Goal: Task Accomplishment & Management: Manage account settings

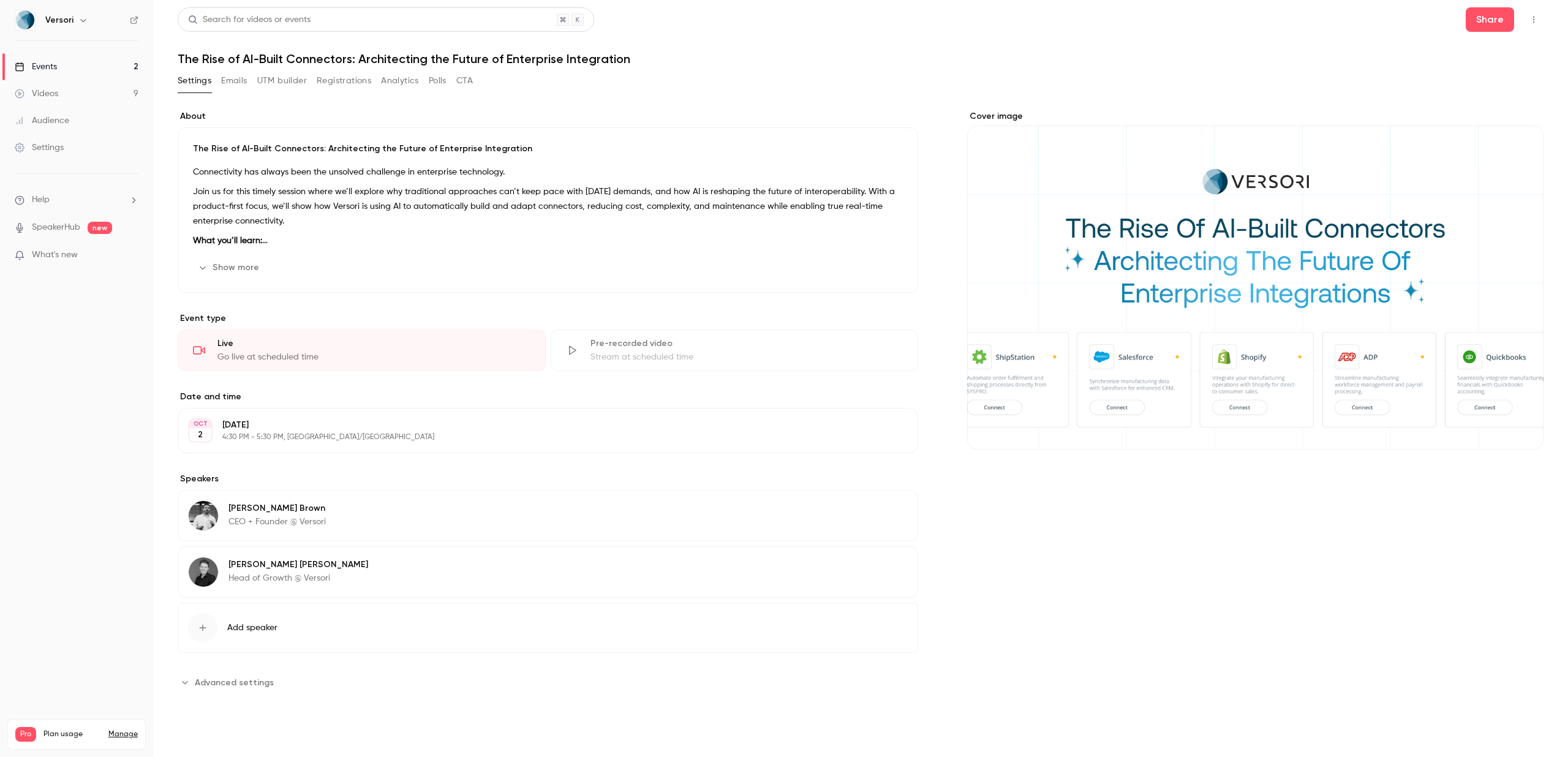
click at [345, 87] on button "Registrations" at bounding box center [344, 81] width 55 height 20
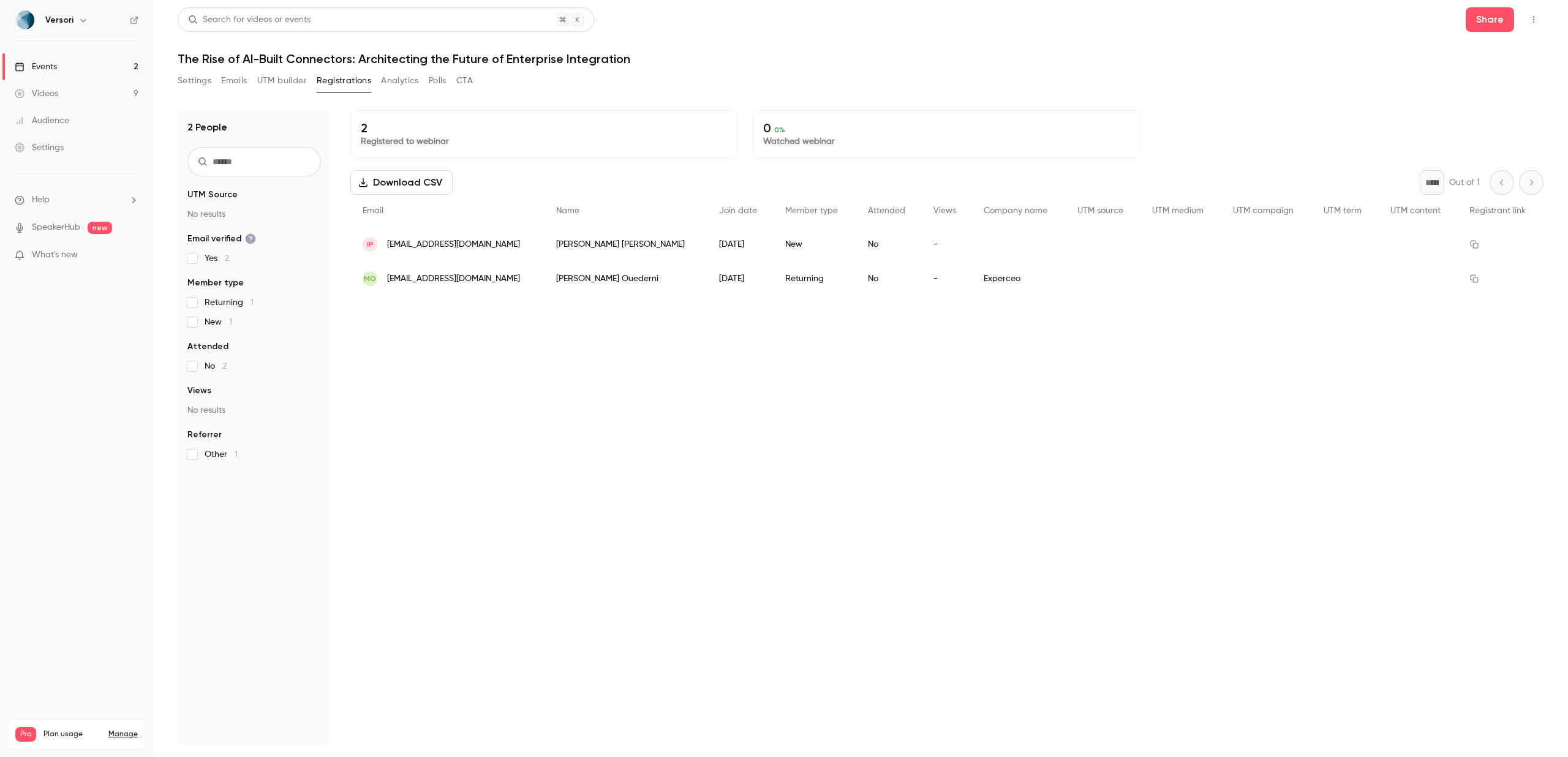
click at [121, 64] on link "Events 2" at bounding box center [76, 67] width 153 height 27
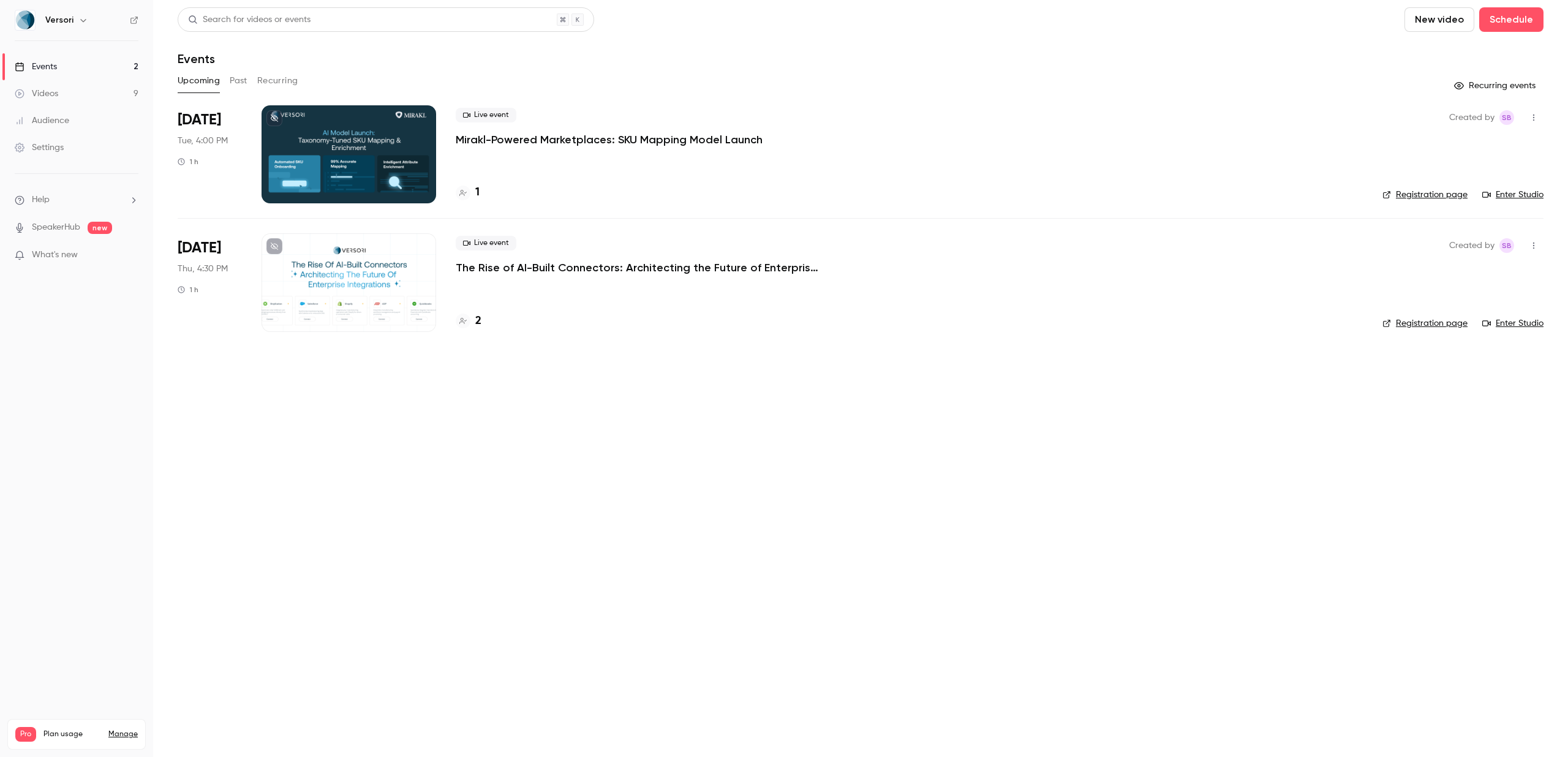
click at [620, 137] on p "Mirakl-Powered Marketplaces: SKU Mapping Model Launch" at bounding box center [608, 140] width 307 height 14
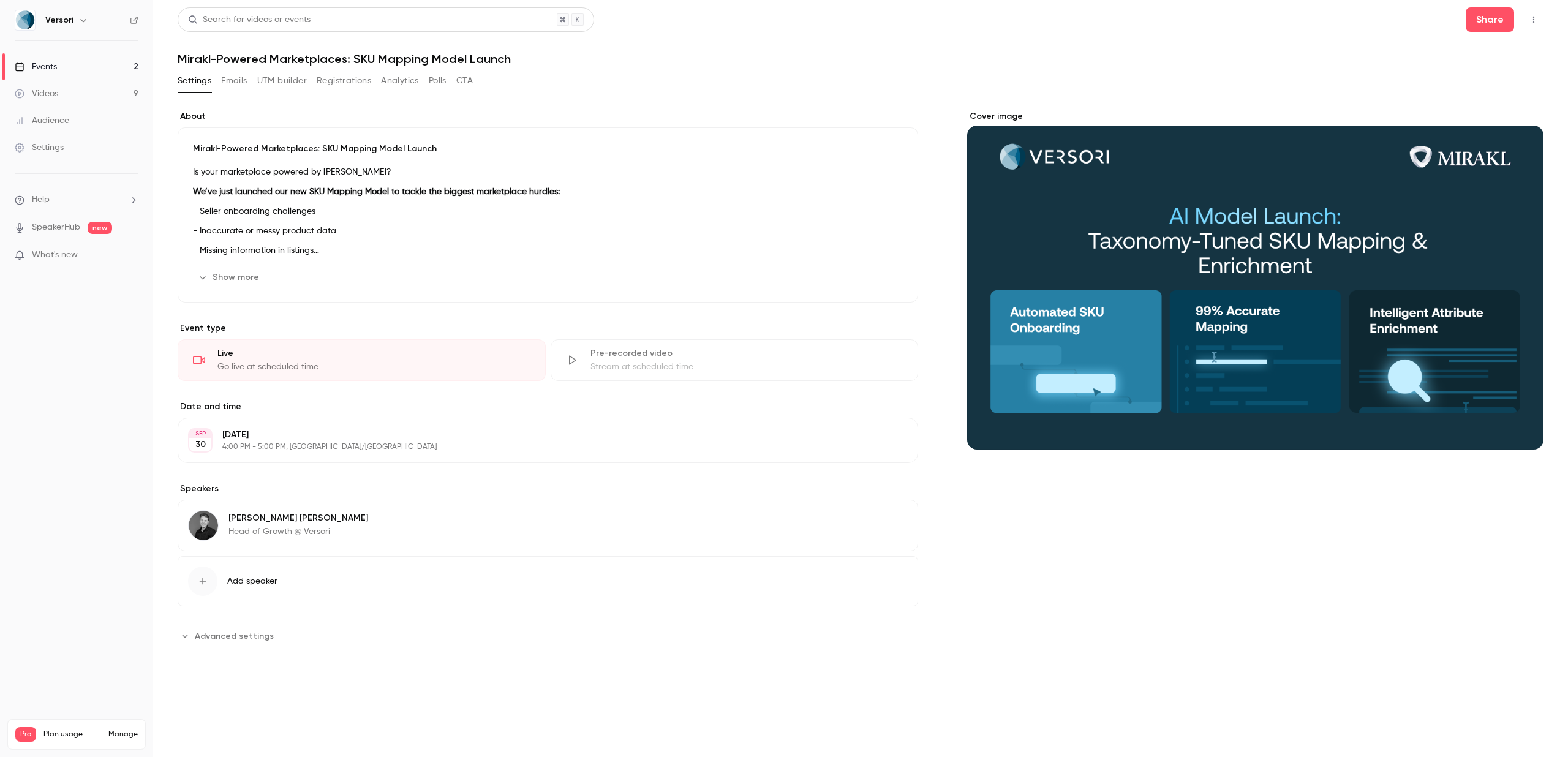
click at [1532, 16] on icon "button" at bounding box center [1533, 20] width 10 height 9
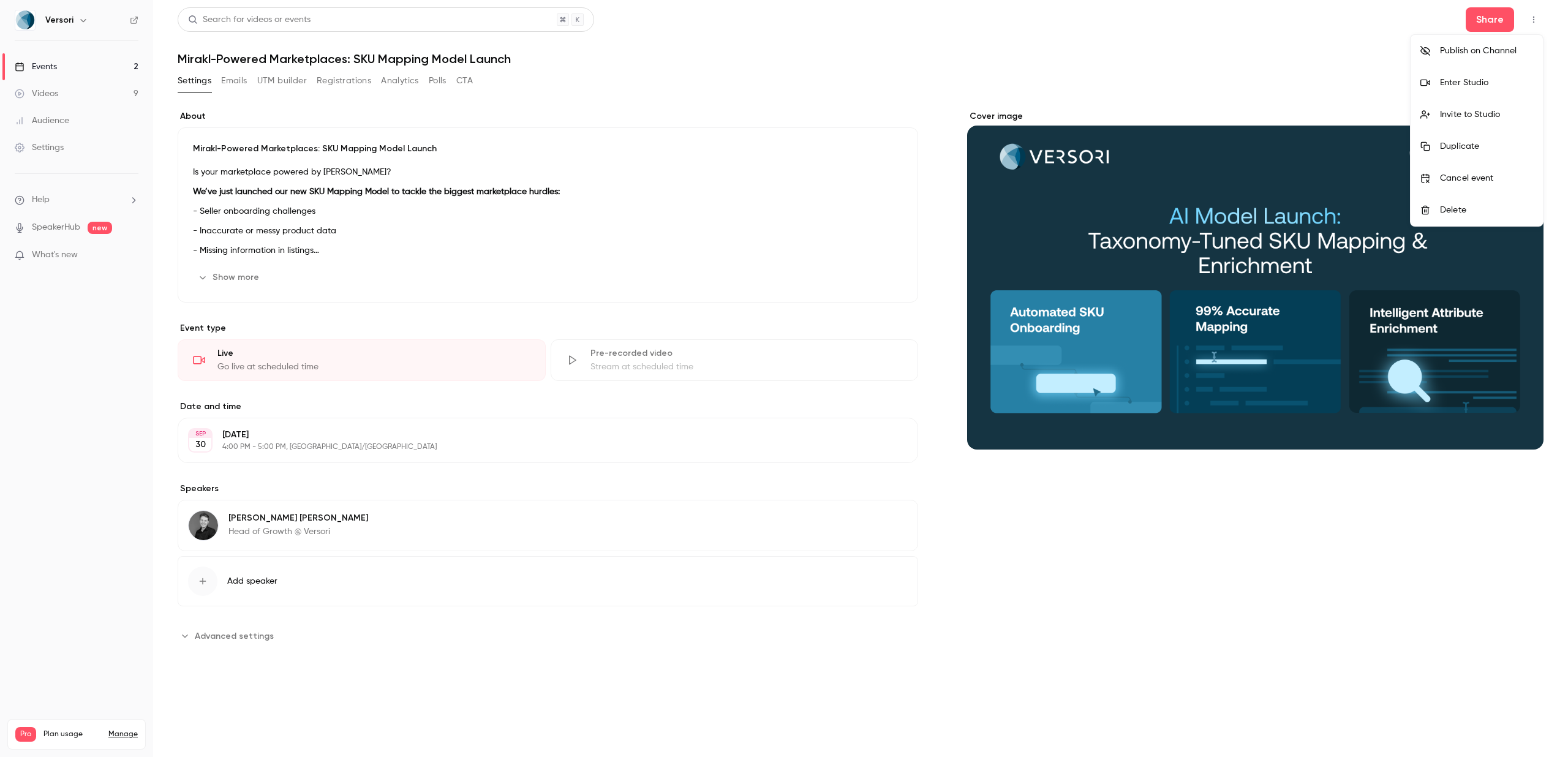
click at [1463, 82] on div "Enter Studio" at bounding box center [1485, 83] width 93 height 13
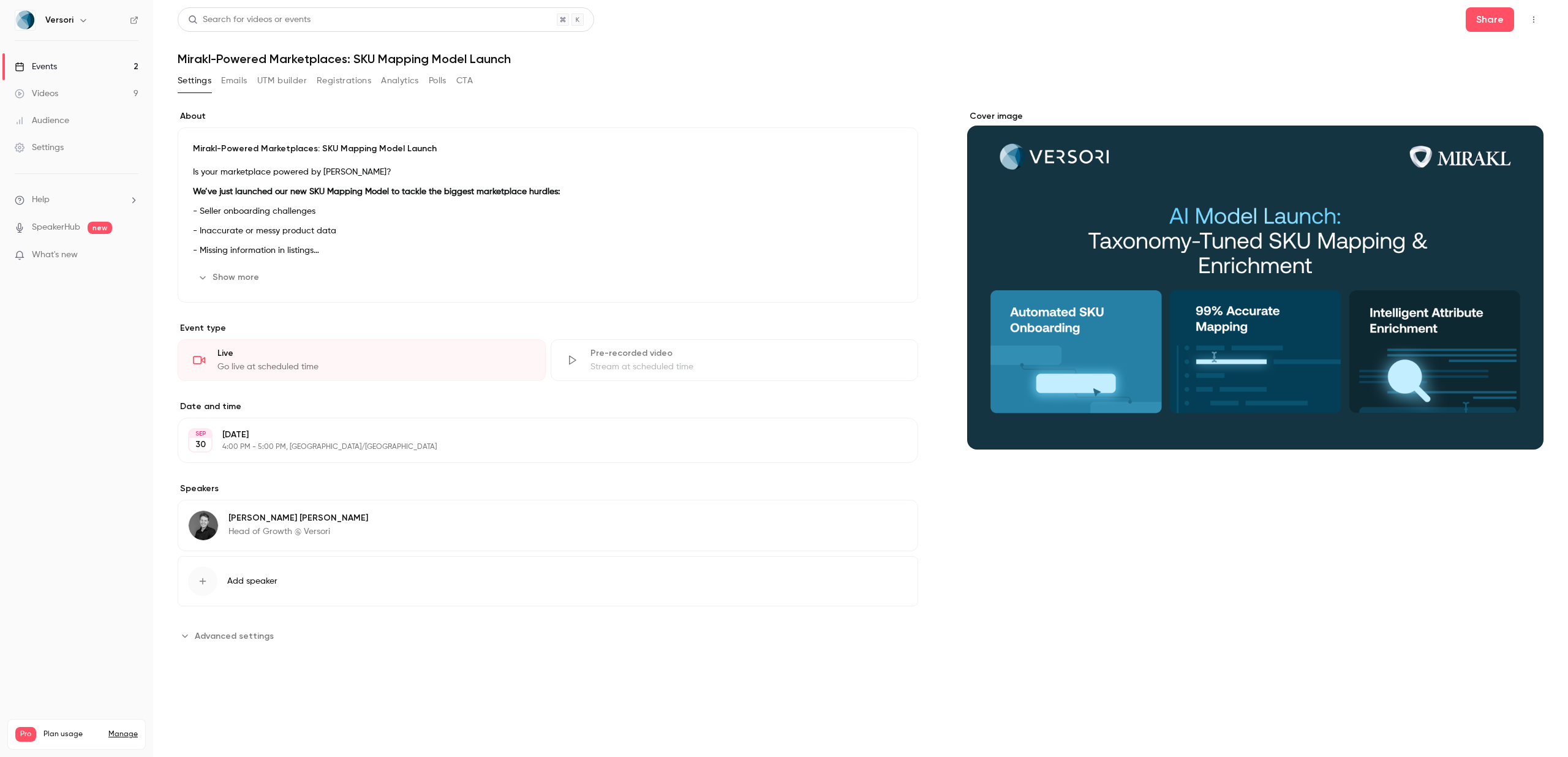
click at [352, 84] on button "Registrations" at bounding box center [344, 81] width 55 height 20
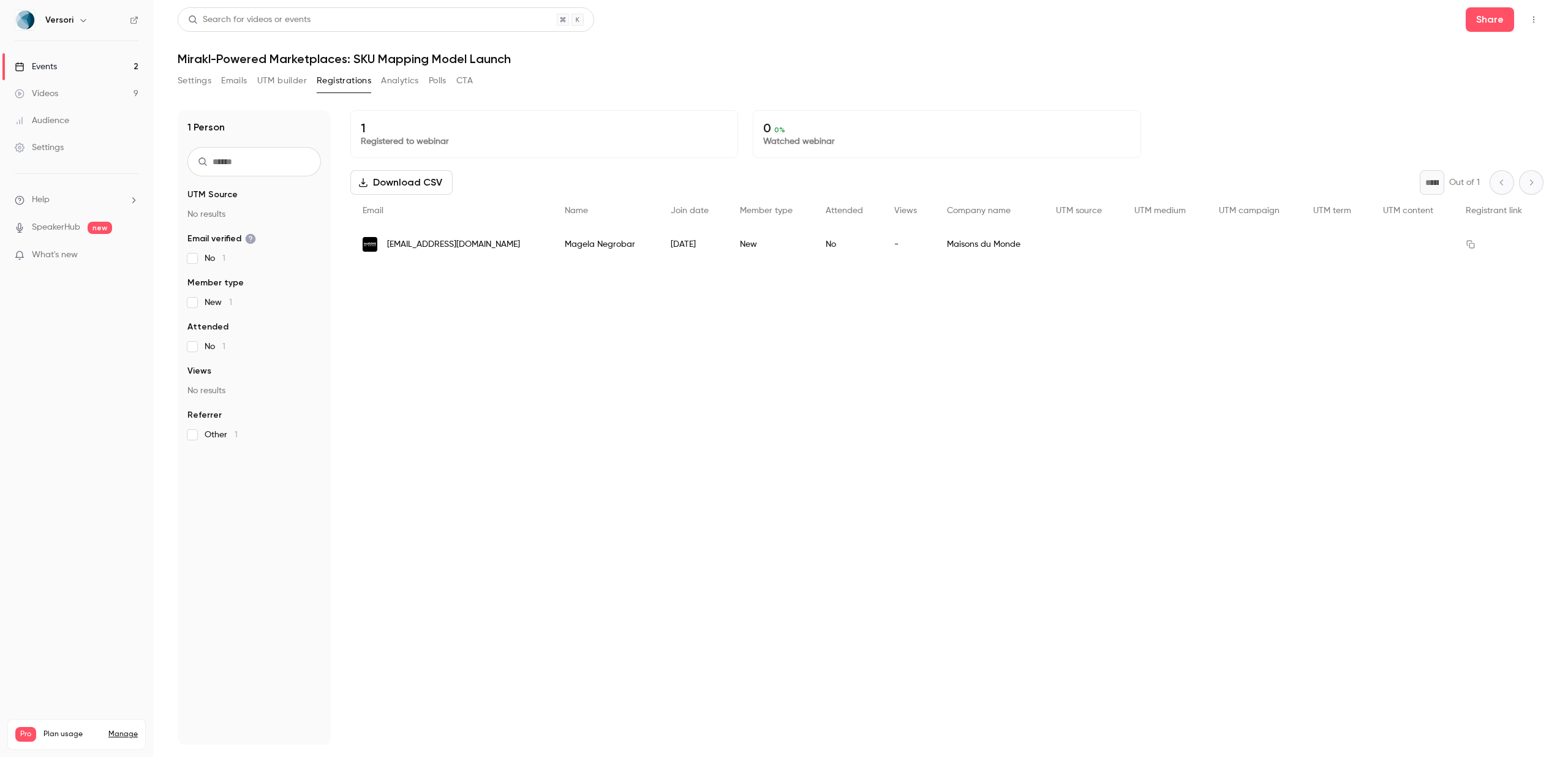
click at [569, 239] on div "Magela Negrobar" at bounding box center [605, 245] width 105 height 34
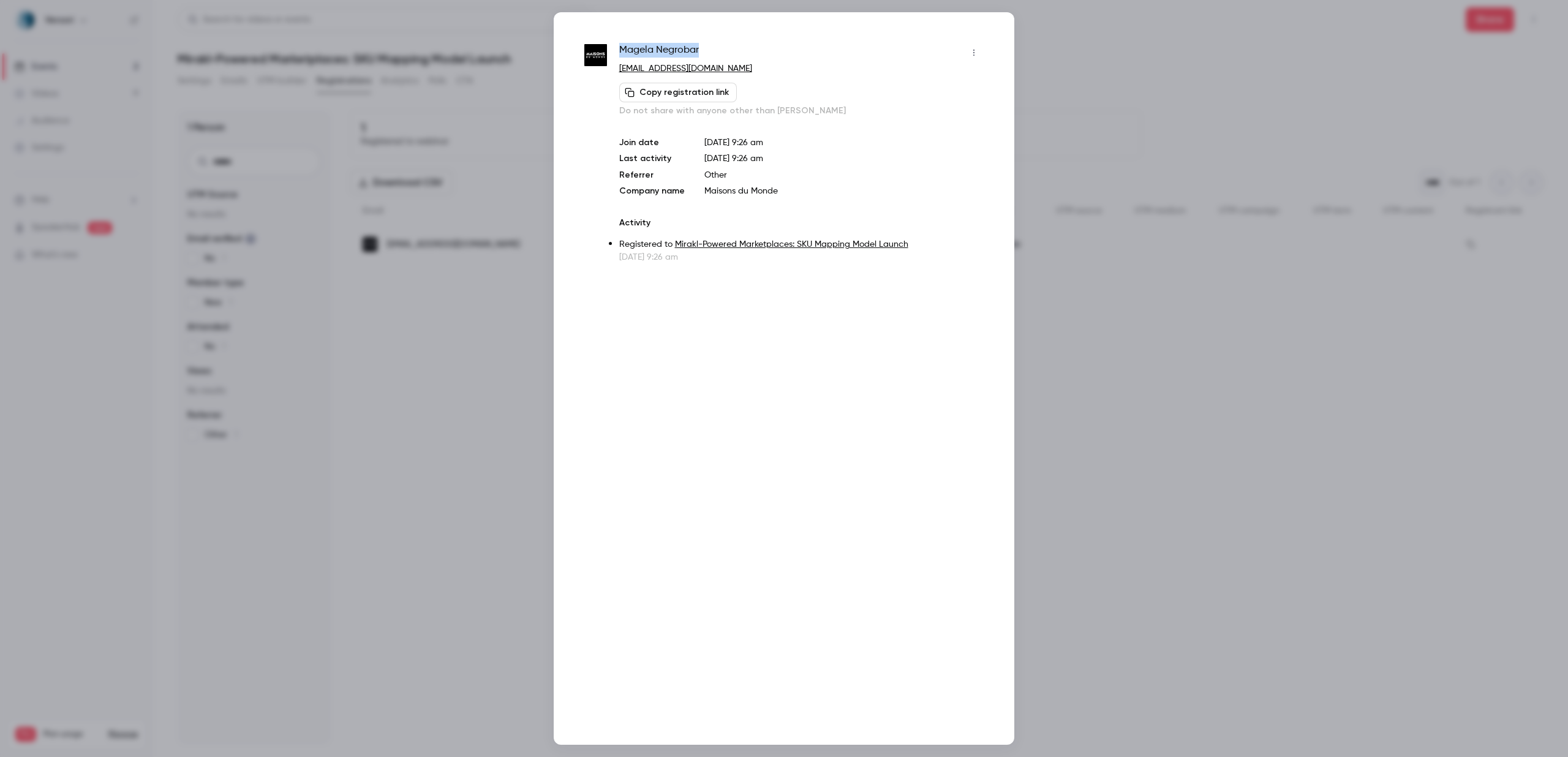
drag, startPoint x: 707, startPoint y: 52, endPoint x: 621, endPoint y: 50, distance: 86.0
click at [621, 50] on div "Magela Negrobar" at bounding box center [801, 53] width 364 height 20
copy span "Magela Negrobar"
click at [524, 53] on div at bounding box center [784, 378] width 1568 height 757
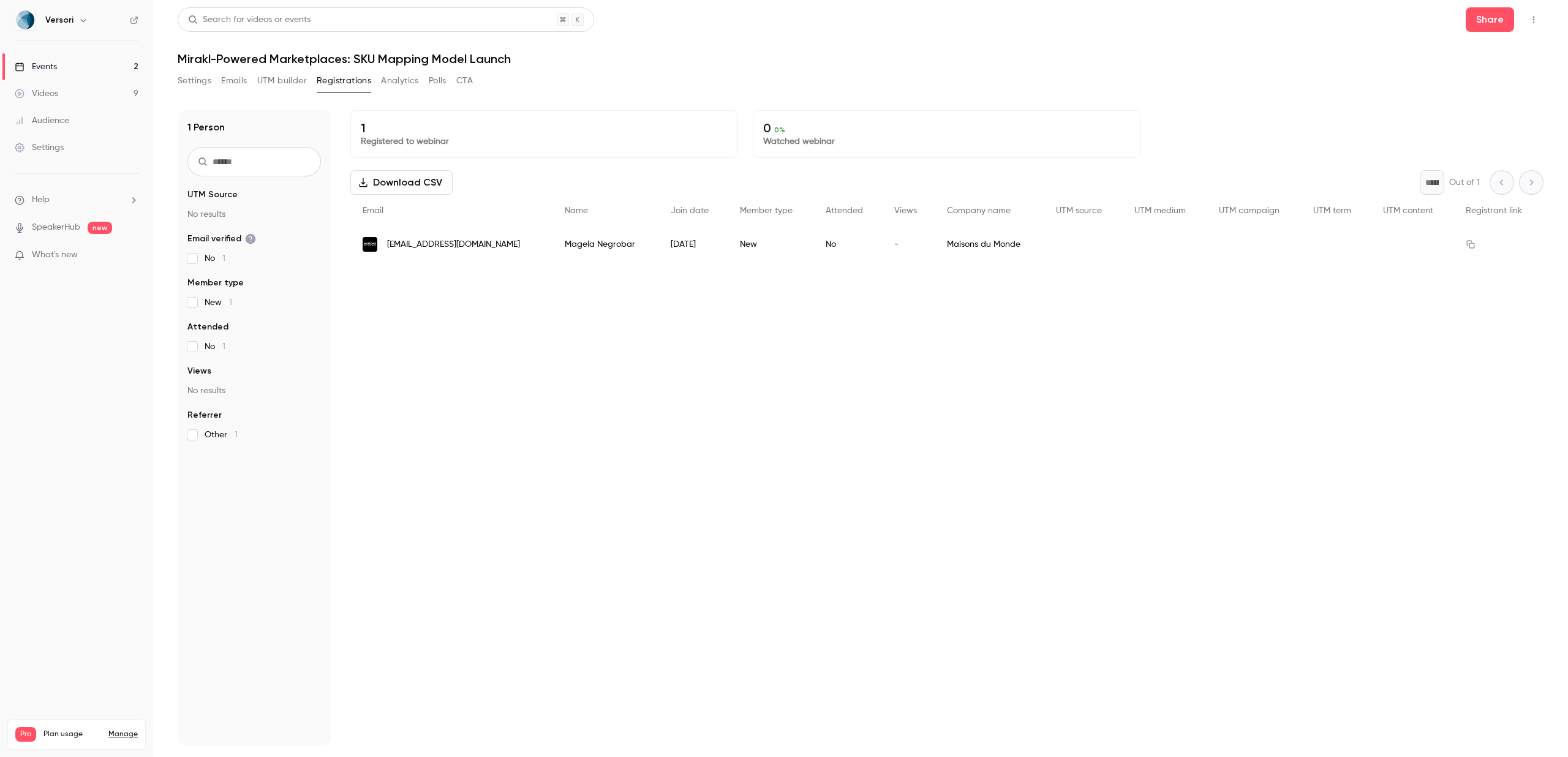
click at [105, 66] on link "Events 2" at bounding box center [76, 67] width 153 height 27
